Goal: Task Accomplishment & Management: Use online tool/utility

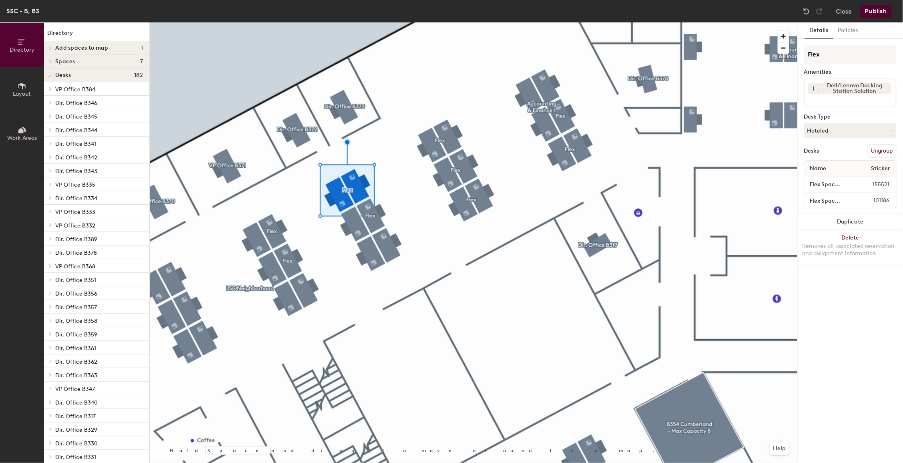
click at [275, 22] on div at bounding box center [474, 22] width 648 height 0
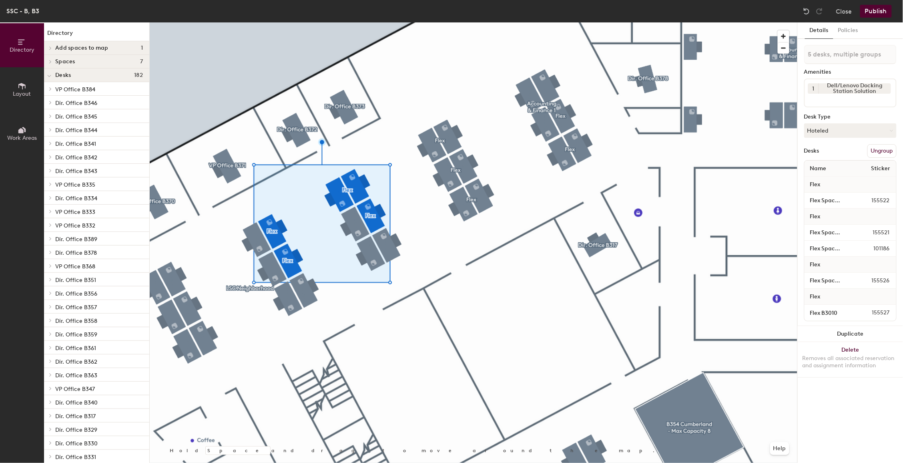
click at [883, 149] on button "Ungroup" at bounding box center [882, 151] width 29 height 14
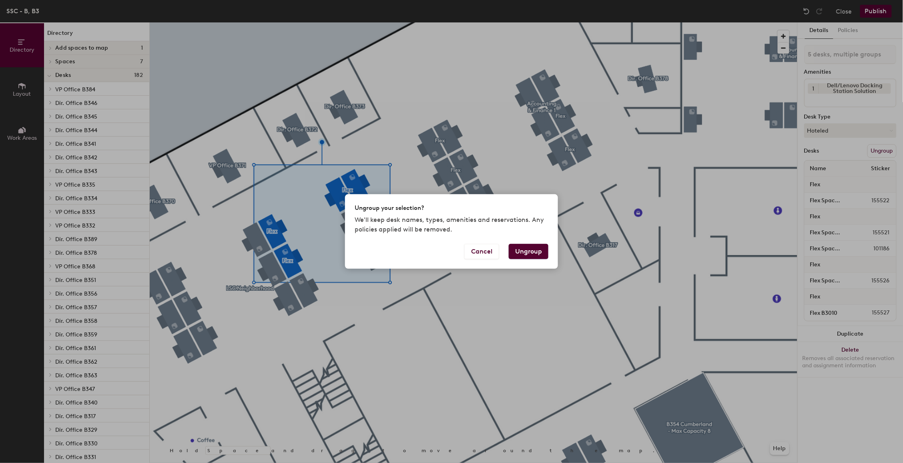
click at [537, 249] on button "Ungroup" at bounding box center [529, 251] width 40 height 15
type input "5 desks"
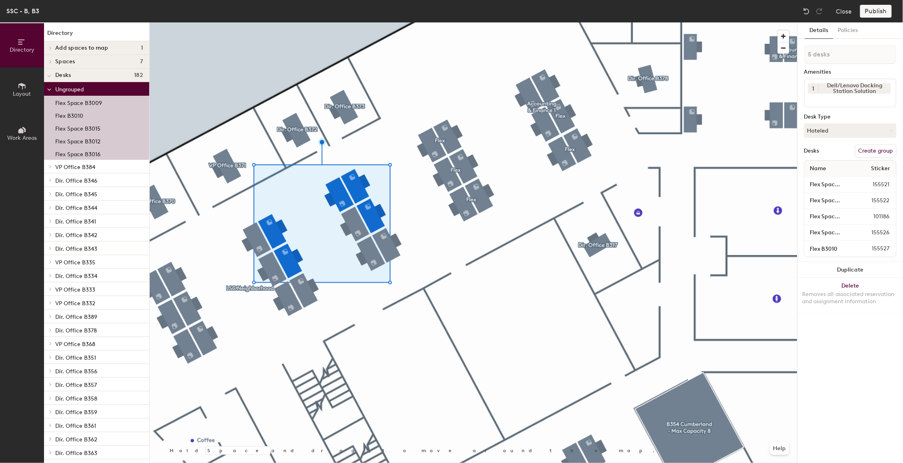
click at [303, 22] on div at bounding box center [474, 22] width 648 height 0
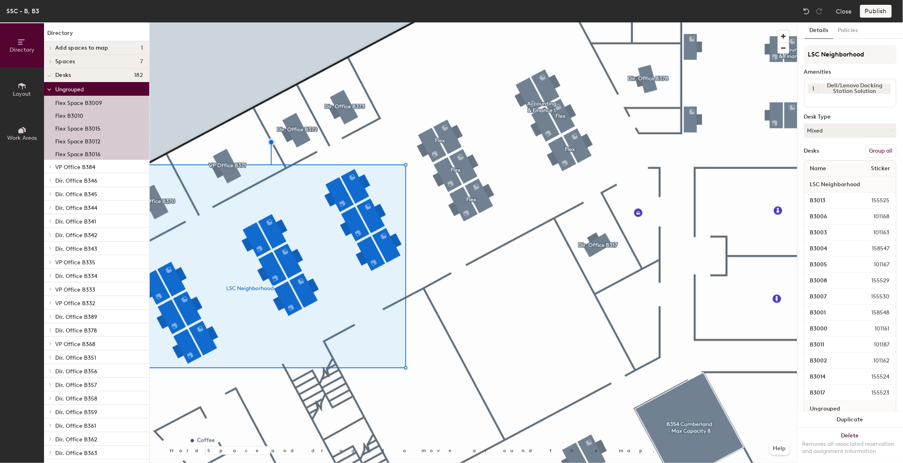
click at [872, 147] on button "Group all" at bounding box center [881, 151] width 31 height 14
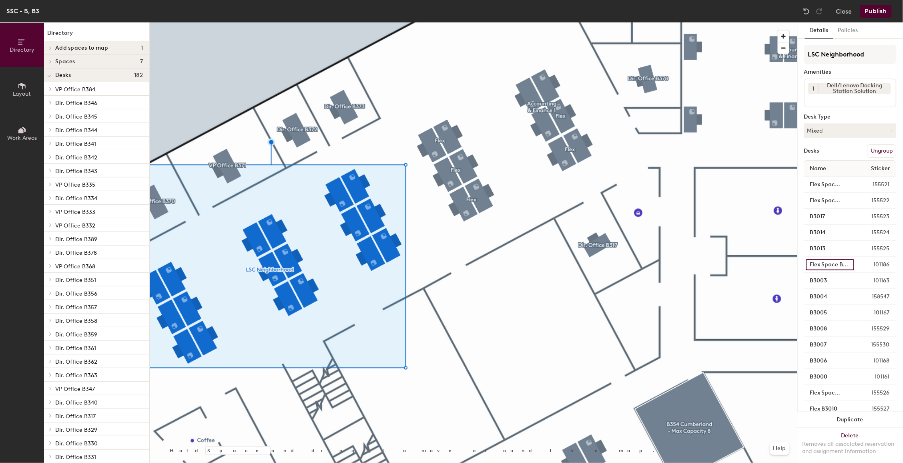
click at [818, 259] on input "Flex Space B3012" at bounding box center [830, 264] width 48 height 11
click at [817, 262] on input "Flex Space B3012" at bounding box center [830, 264] width 48 height 11
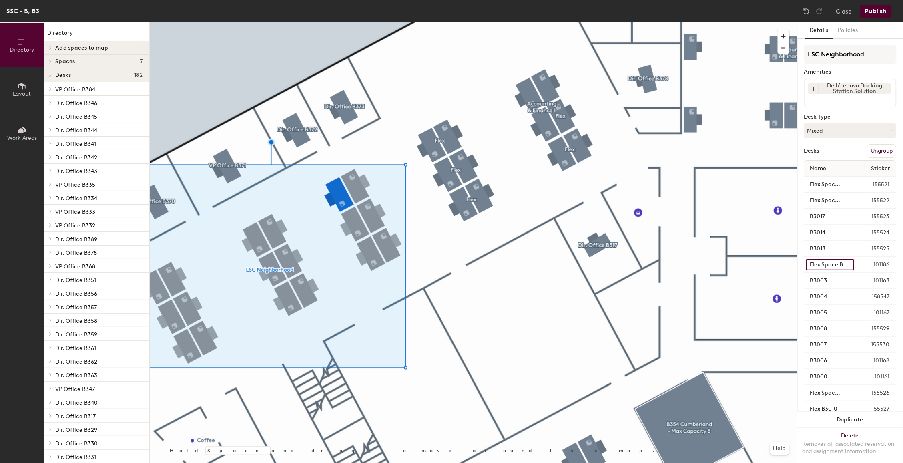
click at [811, 262] on input "Flex Space B3012" at bounding box center [830, 264] width 48 height 11
click at [805, 9] on img at bounding box center [807, 11] width 8 height 8
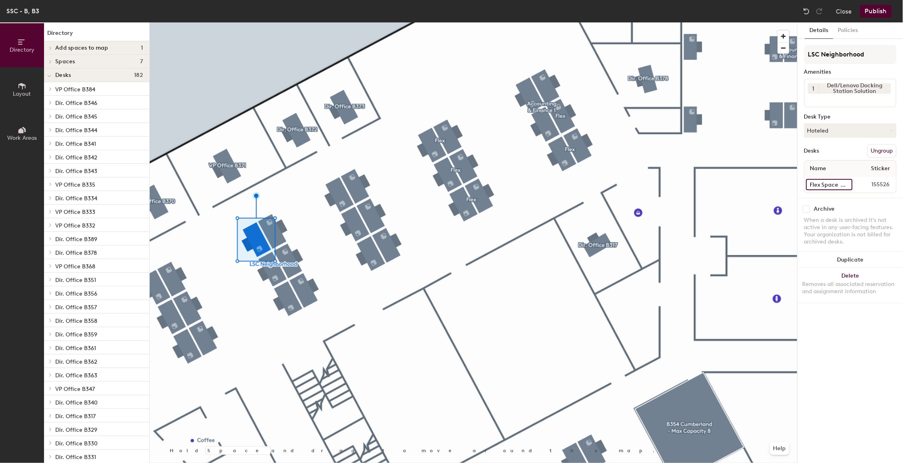
click at [823, 185] on input "Flex Space B3009" at bounding box center [829, 184] width 46 height 11
click at [824, 185] on input "Flex Space B3009" at bounding box center [829, 184] width 46 height 11
click at [842, 179] on input "Flex Space B3009" at bounding box center [829, 184] width 46 height 11
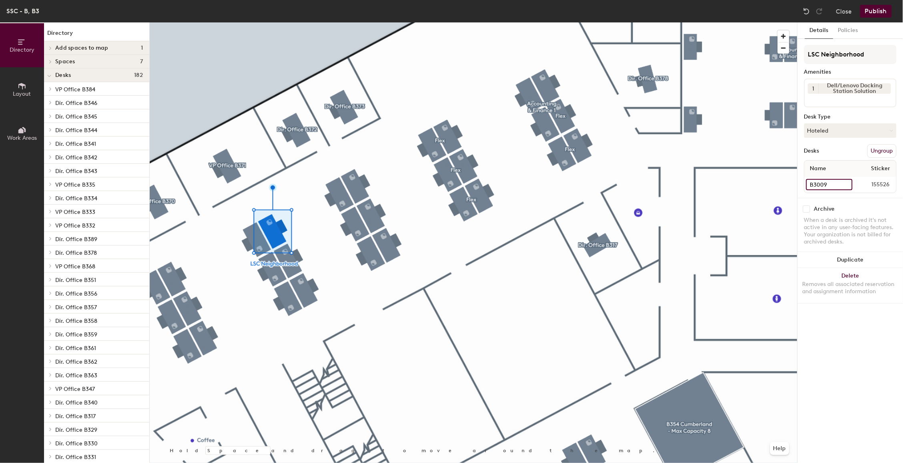
type input "B3009"
click at [814, 181] on input "Flex B3010" at bounding box center [829, 184] width 47 height 11
click at [822, 181] on input "Flex B3010" at bounding box center [829, 184] width 47 height 11
type input "B3010"
click at [826, 187] on input "Flex Space B3012" at bounding box center [830, 184] width 48 height 11
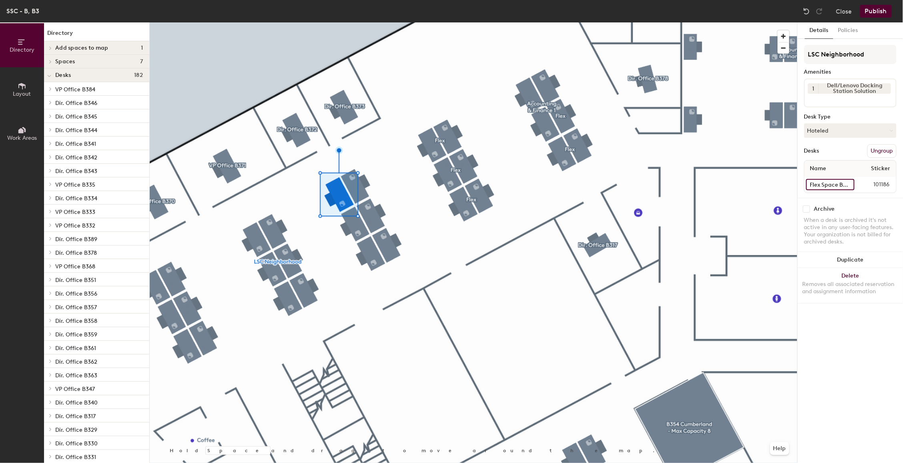
click at [839, 182] on input "Flex Space B3012" at bounding box center [830, 184] width 48 height 11
type input "B3012"
click at [837, 186] on input "Flex Space B3015" at bounding box center [830, 184] width 48 height 11
click at [842, 181] on input "Flex Space B3015" at bounding box center [830, 184] width 48 height 11
click at [841, 181] on input "Flex Space B3015" at bounding box center [830, 184] width 48 height 11
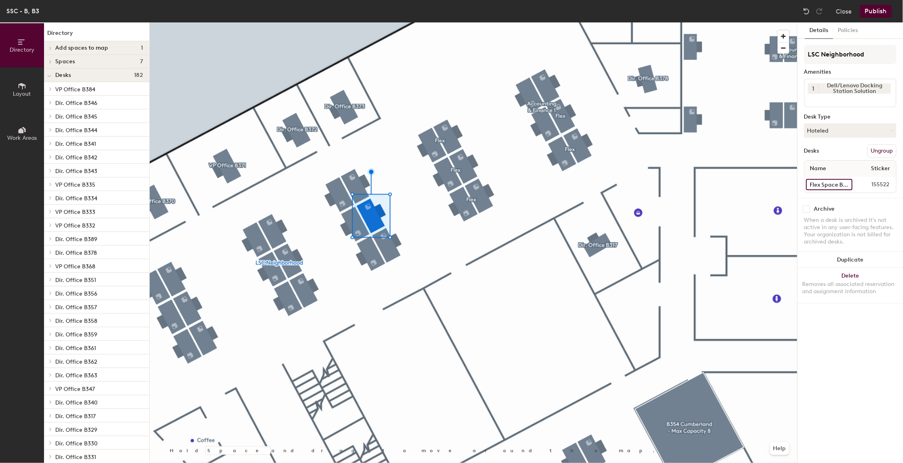
click at [821, 184] on input "Flex Space B3016" at bounding box center [829, 184] width 46 height 11
click at [829, 183] on input "Space B3016" at bounding box center [829, 184] width 46 height 11
type input "B3016"
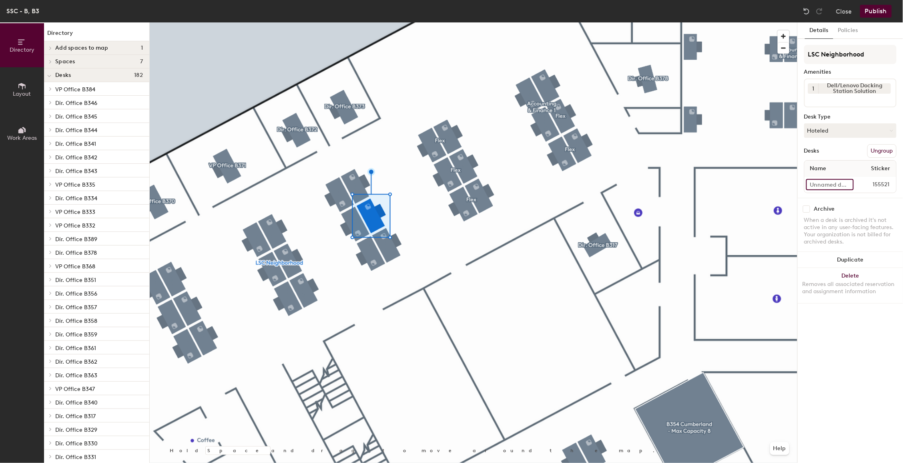
click at [830, 179] on input at bounding box center [830, 184] width 48 height 11
type input "B3015"
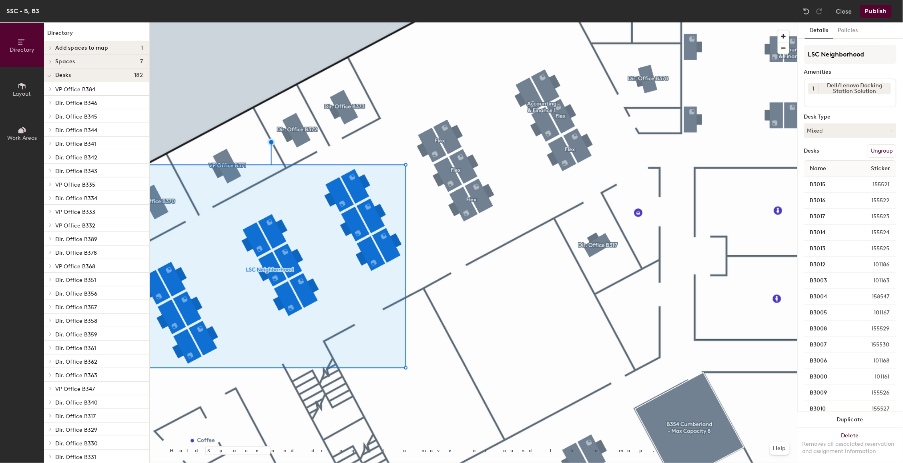
click at [873, 9] on button "Publish" at bounding box center [876, 11] width 32 height 13
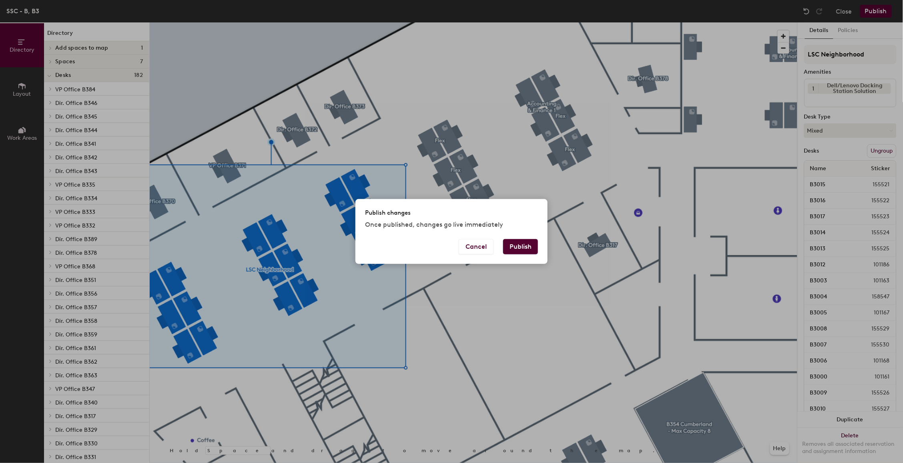
click at [523, 248] on button "Publish" at bounding box center [520, 246] width 35 height 15
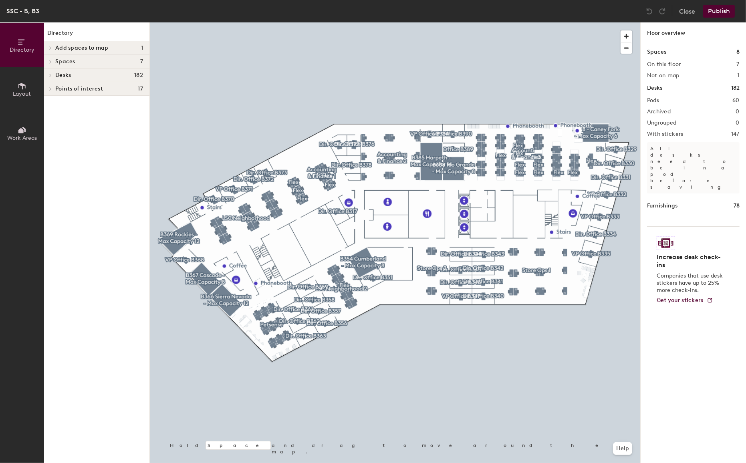
click at [570, 22] on div at bounding box center [395, 22] width 490 height 0
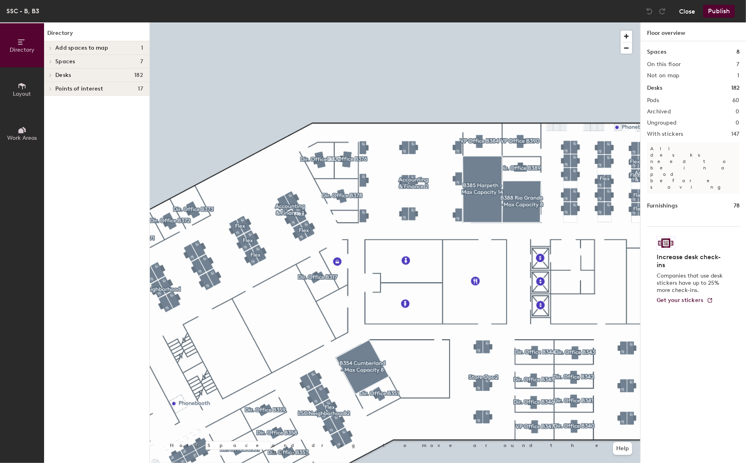
click at [694, 12] on button "Close" at bounding box center [687, 11] width 16 height 13
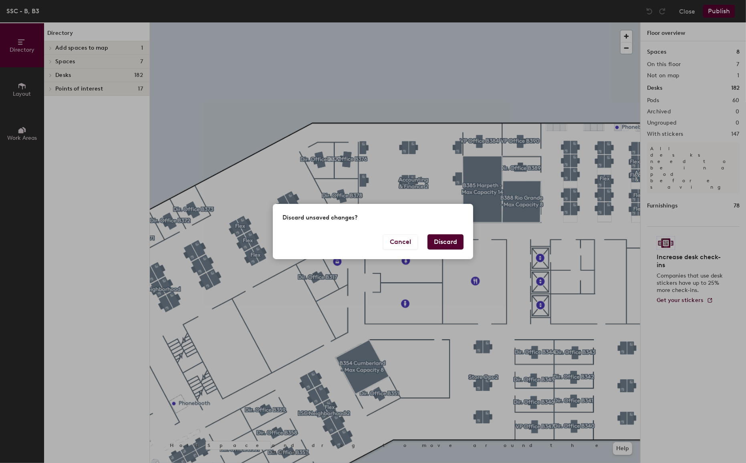
click at [438, 241] on button "Discard" at bounding box center [445, 241] width 36 height 15
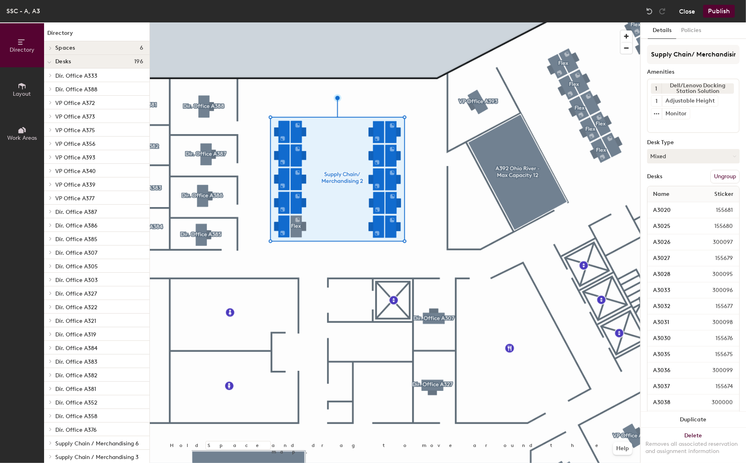
click at [687, 10] on button "Close" at bounding box center [687, 11] width 16 height 13
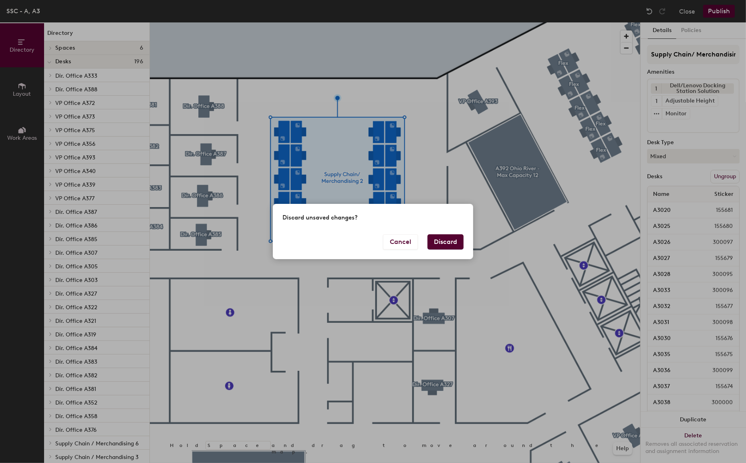
click at [434, 245] on button "Discard" at bounding box center [445, 241] width 36 height 15
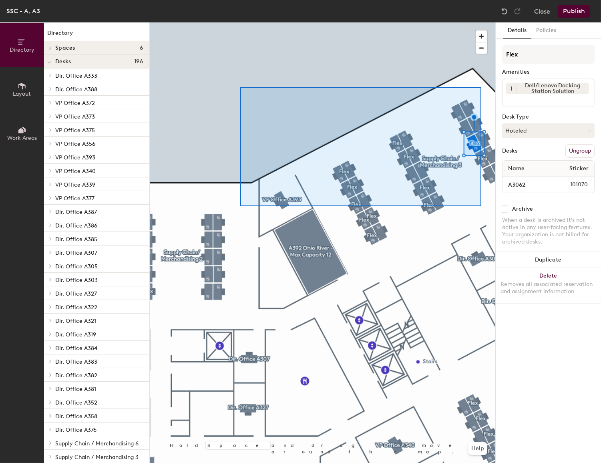
click at [242, 22] on div at bounding box center [323, 22] width 346 height 0
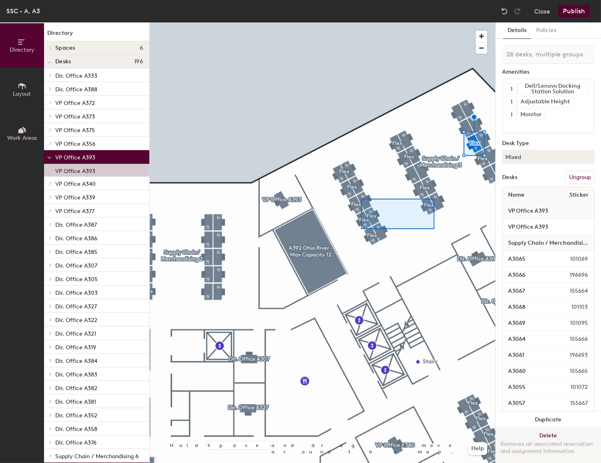
click at [362, 22] on div at bounding box center [323, 22] width 346 height 0
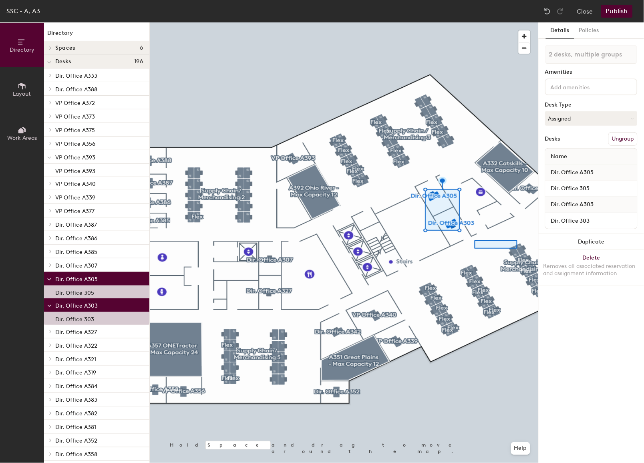
click at [475, 22] on div at bounding box center [344, 22] width 388 height 0
type input "17 desks, multiple groups"
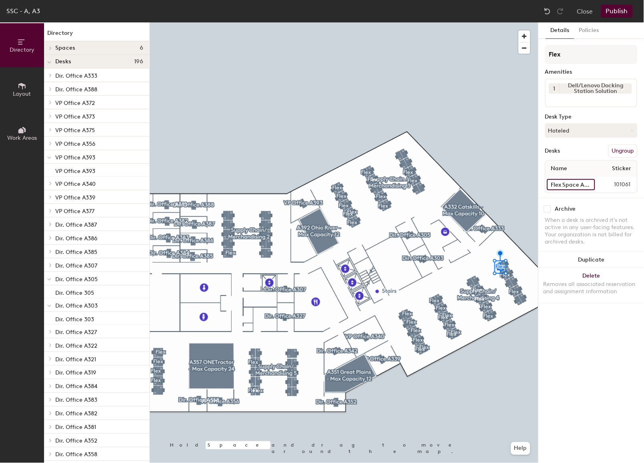
click at [559, 188] on input "Flex Space A3075" at bounding box center [571, 184] width 48 height 11
click at [575, 182] on input "Flex Space A3075" at bounding box center [571, 184] width 48 height 11
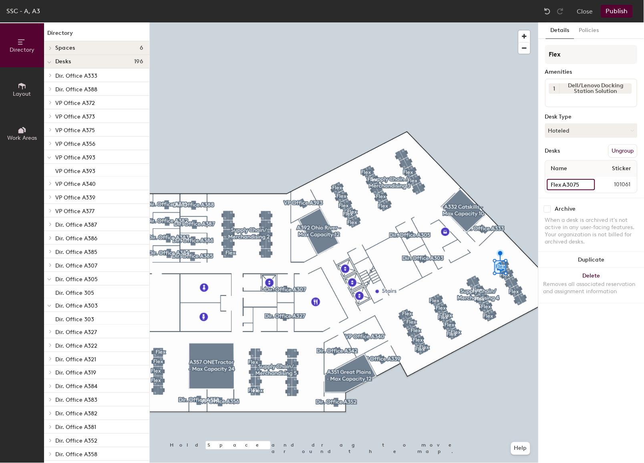
scroll to position [0, 0]
type input "A3075"
click at [601, 145] on button "Ungroup" at bounding box center [622, 151] width 29 height 14
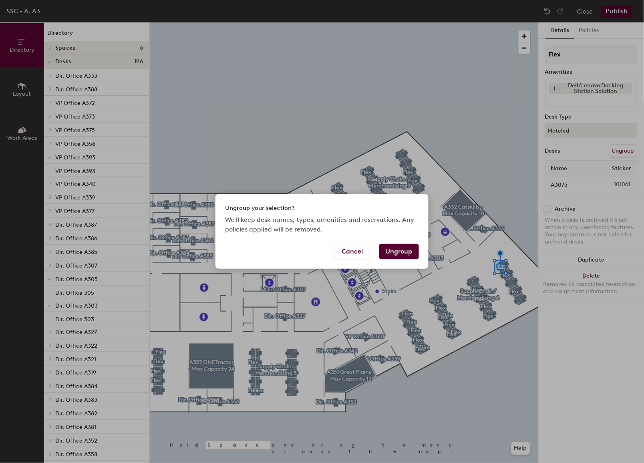
click at [397, 250] on button "Ungroup" at bounding box center [399, 251] width 40 height 15
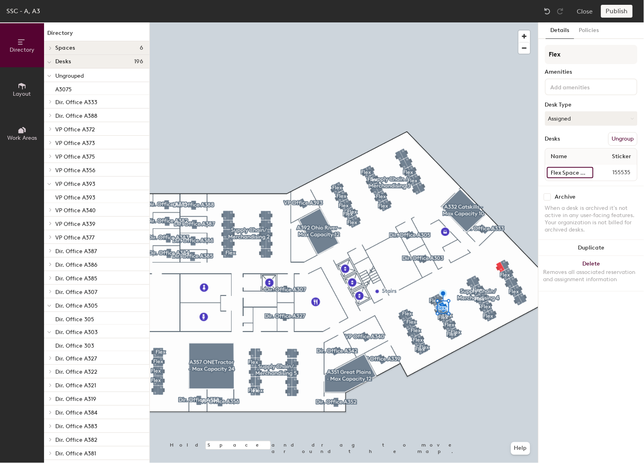
click at [563, 171] on input "Flex Space A3091" at bounding box center [570, 172] width 46 height 11
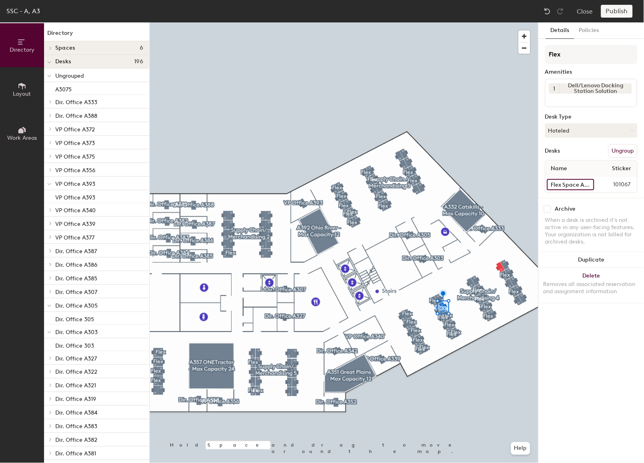
click at [563, 182] on input "Flex Space A3102" at bounding box center [570, 184] width 47 height 11
click at [575, 181] on input "Flex Space A3102" at bounding box center [570, 184] width 47 height 11
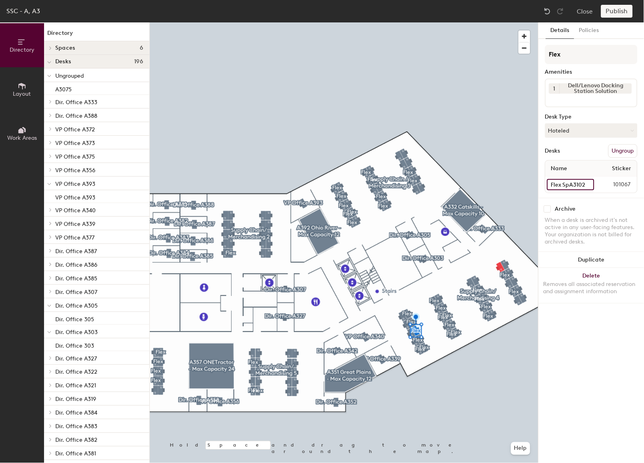
scroll to position [0, 0]
type input "A3102"
click at [601, 147] on button "Ungroup" at bounding box center [622, 151] width 29 height 14
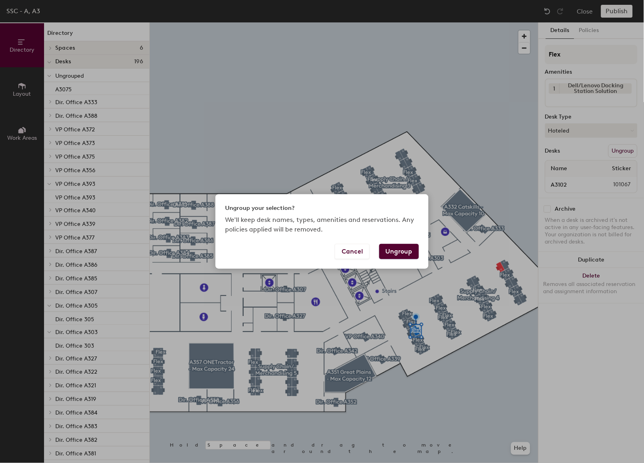
click at [402, 249] on button "Ungroup" at bounding box center [399, 251] width 40 height 15
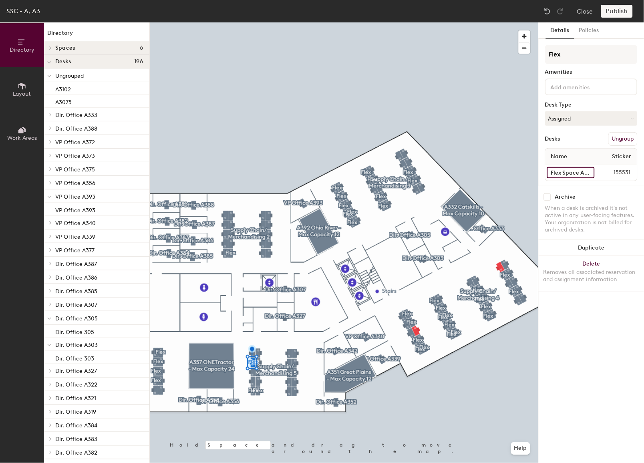
click at [547, 171] on input "Flex Space A3126" at bounding box center [571, 172] width 48 height 11
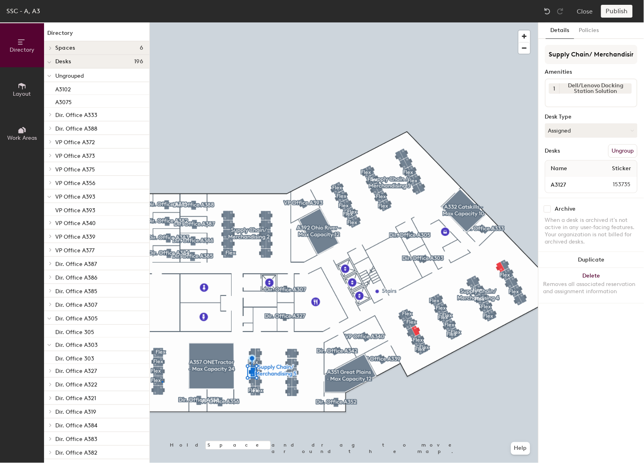
click at [162, 22] on div at bounding box center [344, 22] width 388 height 0
click at [601, 153] on button "Ungroup" at bounding box center [622, 151] width 29 height 14
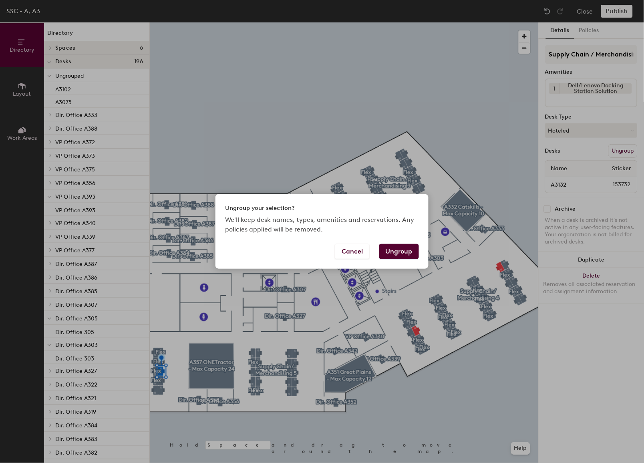
click at [408, 257] on button "Ungroup" at bounding box center [399, 251] width 40 height 15
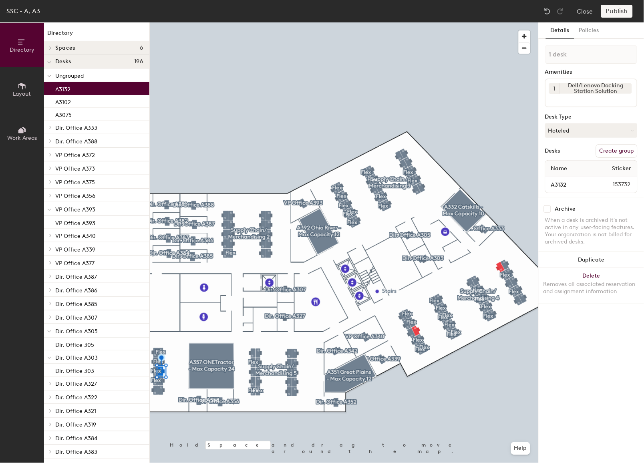
click at [601, 149] on button "Create group" at bounding box center [617, 151] width 42 height 14
drag, startPoint x: 589, startPoint y: 53, endPoint x: 314, endPoint y: -14, distance: 283.6
click at [314, 0] on html "Skip navigation Schedule Office People Analytics Visits Deliveries Services Man…" at bounding box center [322, 231] width 644 height 463
type input "Flex"
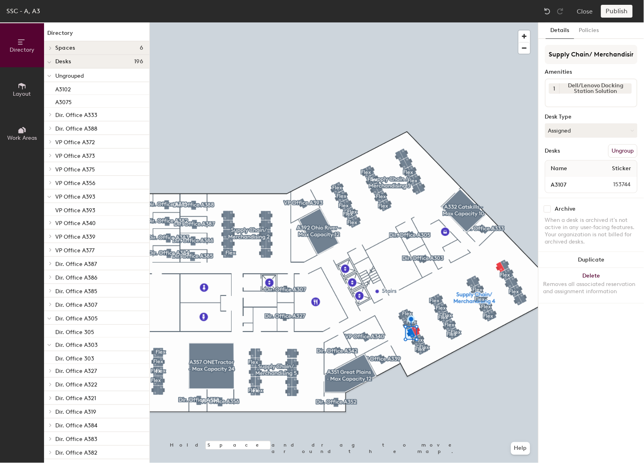
click at [601, 149] on button "Ungroup" at bounding box center [622, 151] width 29 height 14
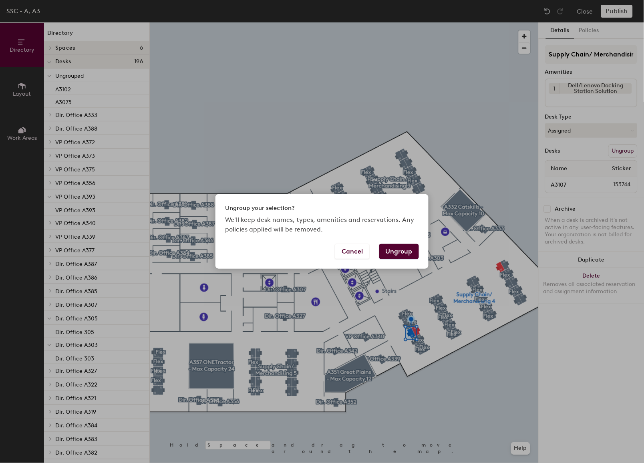
click at [397, 253] on button "Ungroup" at bounding box center [399, 251] width 40 height 15
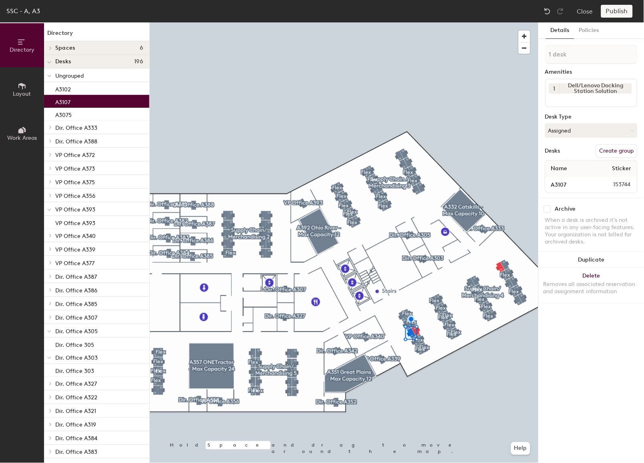
drag, startPoint x: 621, startPoint y: 143, endPoint x: 559, endPoint y: 77, distance: 91.2
click at [601, 144] on button "Create group" at bounding box center [617, 151] width 42 height 14
click at [402, 19] on div "SSC - A, A3 Close Publish Directory Layout Work Areas Directory Spaces 6 A332 C…" at bounding box center [322, 231] width 644 height 463
type input "Flex"
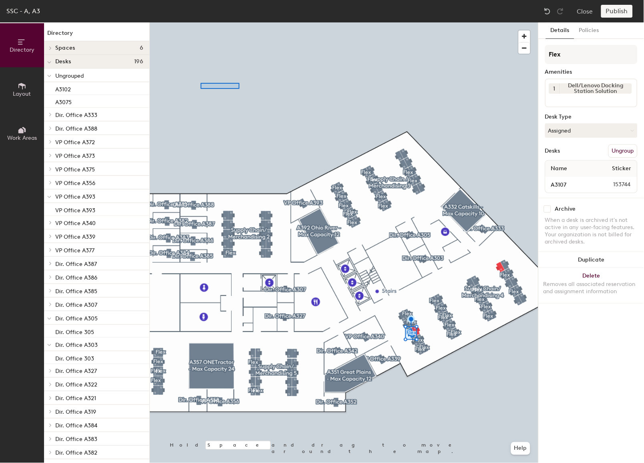
click at [256, 22] on div at bounding box center [344, 22] width 388 height 0
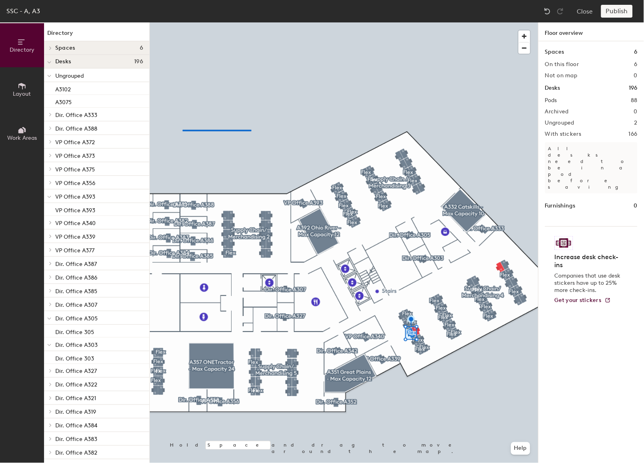
click at [261, 22] on div at bounding box center [344, 22] width 388 height 0
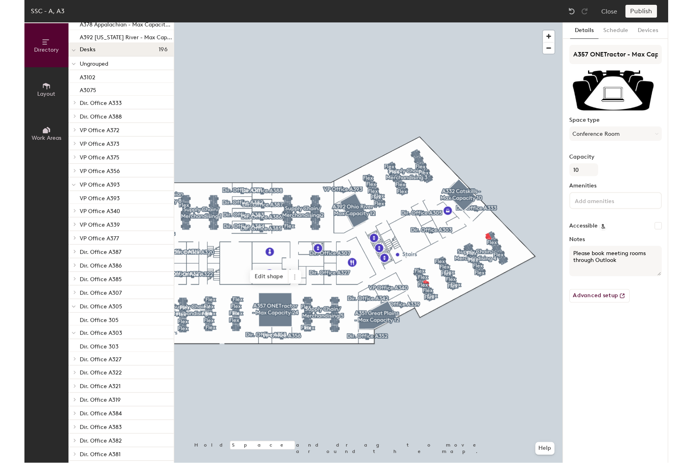
scroll to position [166, 0]
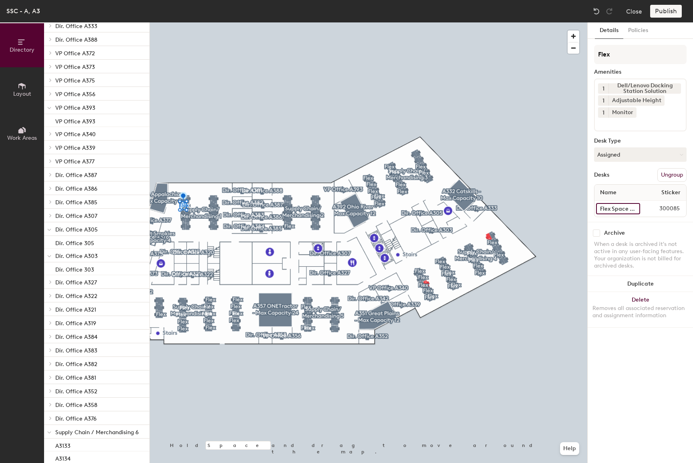
click at [601, 205] on input "Flex Space A3001" at bounding box center [618, 208] width 44 height 11
type input "A3001"
click at [601, 173] on button "Ungroup" at bounding box center [671, 175] width 29 height 14
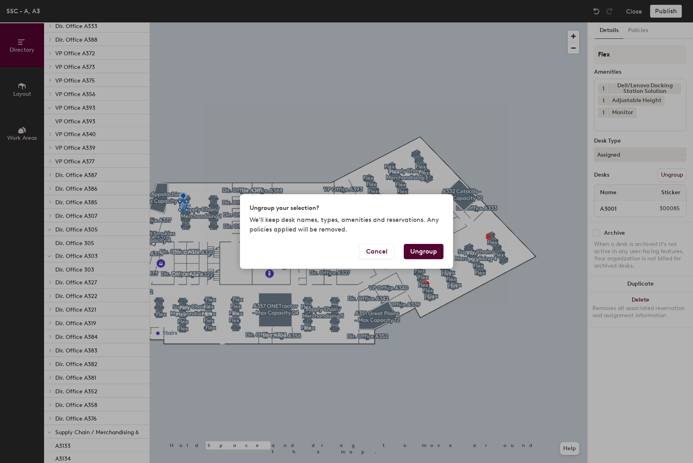
click at [432, 251] on button "Ungroup" at bounding box center [424, 251] width 40 height 15
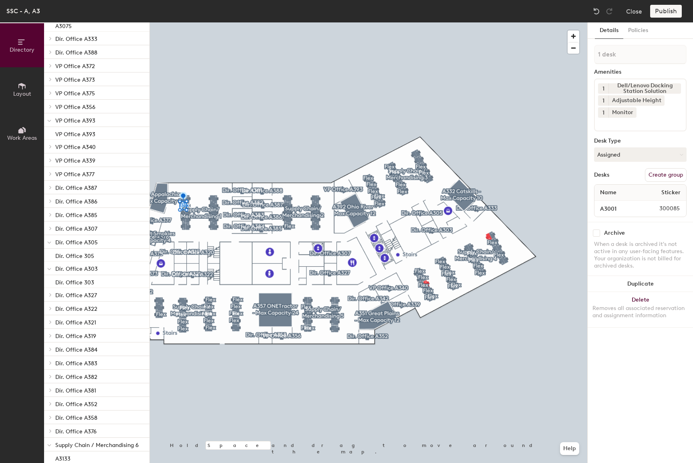
scroll to position [179, 0]
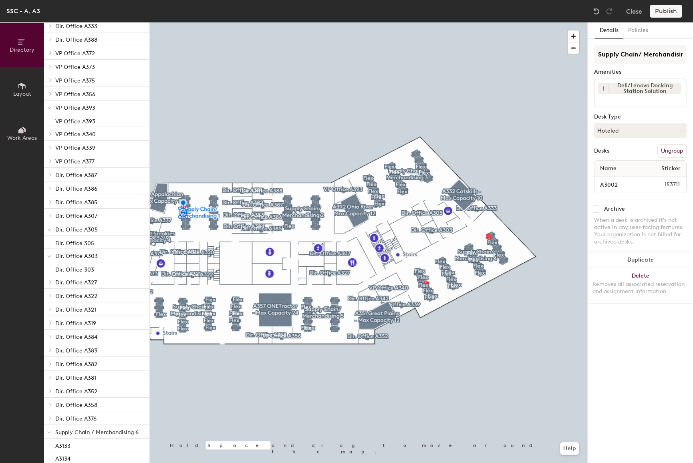
click at [601, 147] on button "Ungroup" at bounding box center [671, 151] width 29 height 14
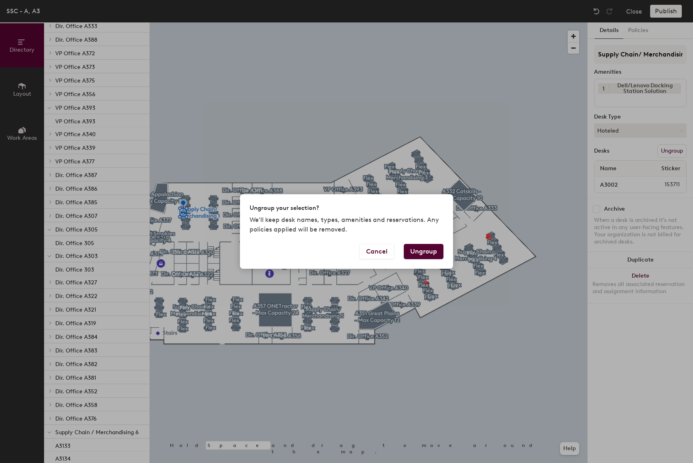
click at [422, 258] on button "Ungroup" at bounding box center [424, 251] width 40 height 15
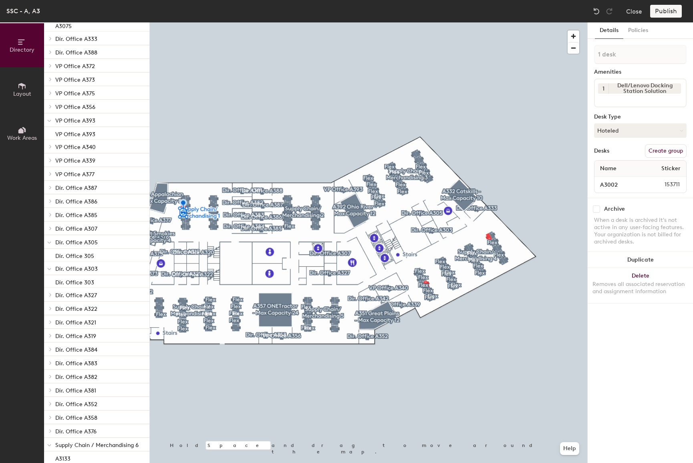
scroll to position [191, 0]
click at [601, 146] on button "Create group" at bounding box center [666, 151] width 42 height 14
click at [563, 42] on div "Directory Layout Work Areas Directory Spaces 6 A332 Catskills - Max Capacity 10…" at bounding box center [346, 242] width 693 height 440
type input "Flex"
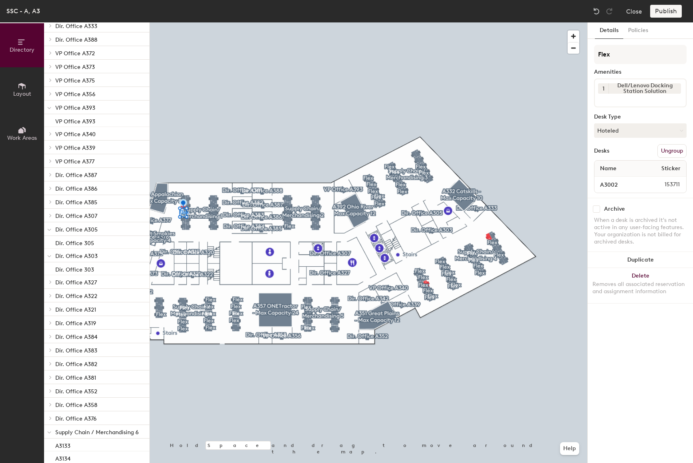
click at [239, 22] on div at bounding box center [368, 22] width 437 height 0
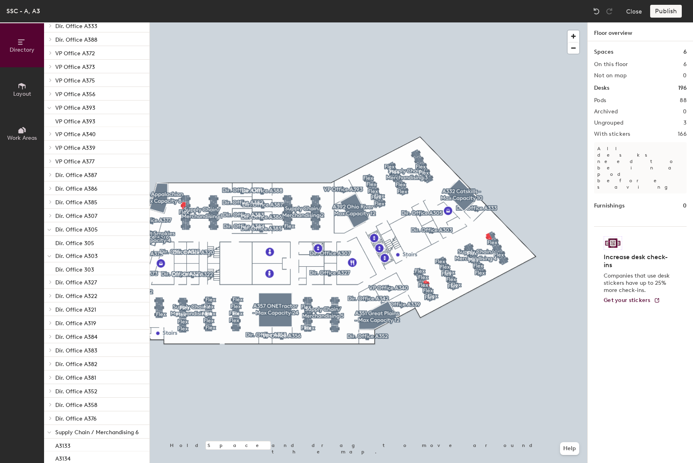
click at [190, 22] on div at bounding box center [368, 22] width 437 height 0
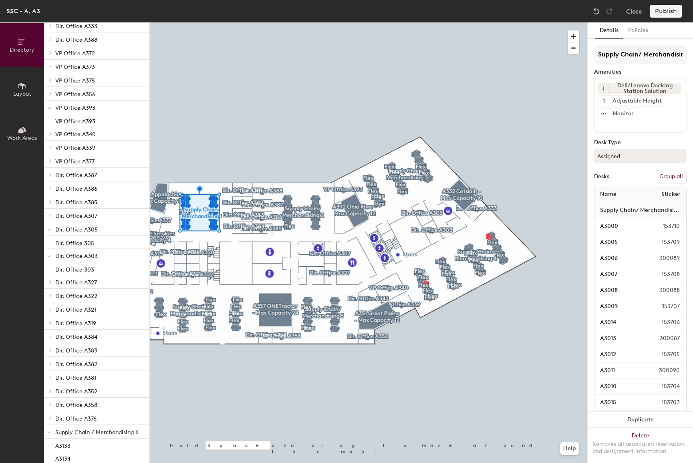
click at [601, 177] on button "Group all" at bounding box center [670, 177] width 31 height 14
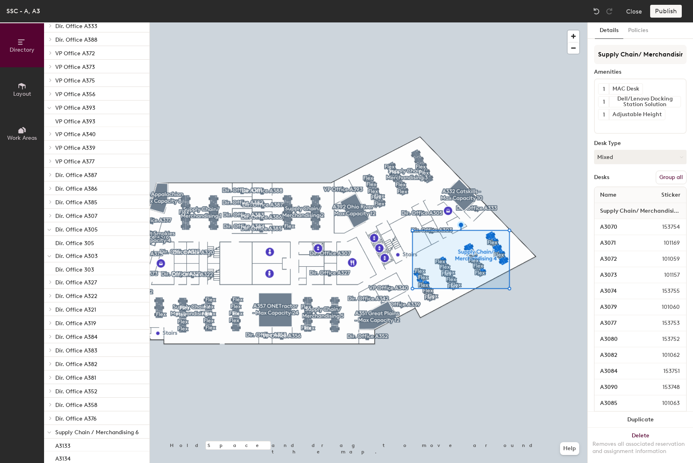
click at [601, 179] on button "Group all" at bounding box center [670, 178] width 31 height 14
click at [601, 18] on div "SSC - A, A3 Close Publish" at bounding box center [346, 11] width 693 height 22
click at [601, 14] on button "Publish" at bounding box center [666, 11] width 32 height 13
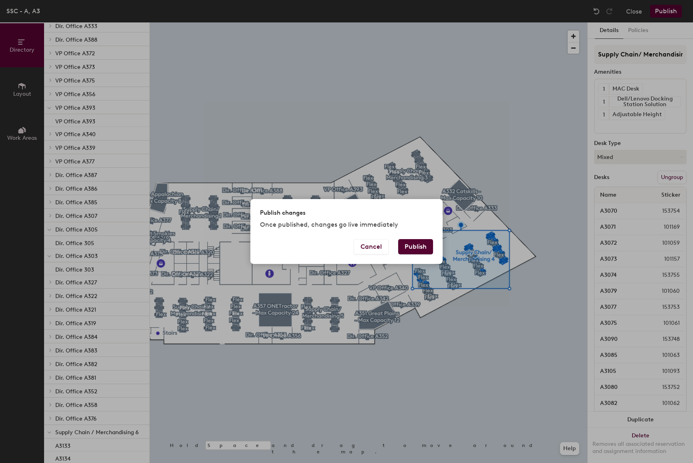
click at [413, 249] on button "Publish" at bounding box center [415, 246] width 35 height 15
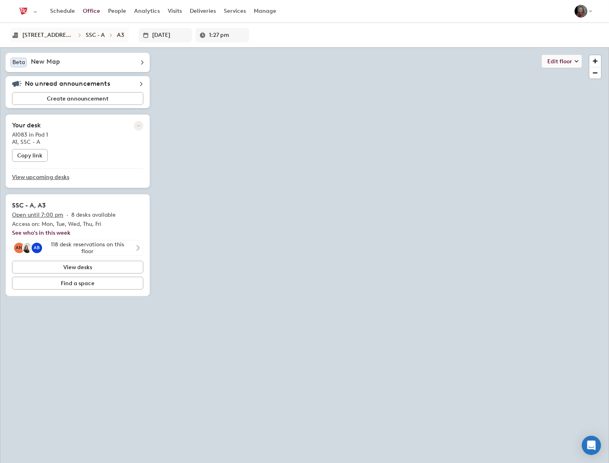
click at [565, 61] on button "Edit floor" at bounding box center [562, 61] width 40 height 13
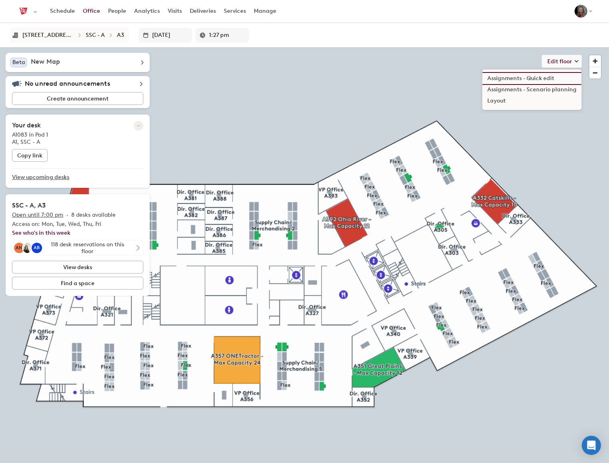
click at [541, 78] on li "Assignments - Quick edit" at bounding box center [531, 78] width 99 height 11
